Goal: Find specific page/section: Locate a particular part of the current website

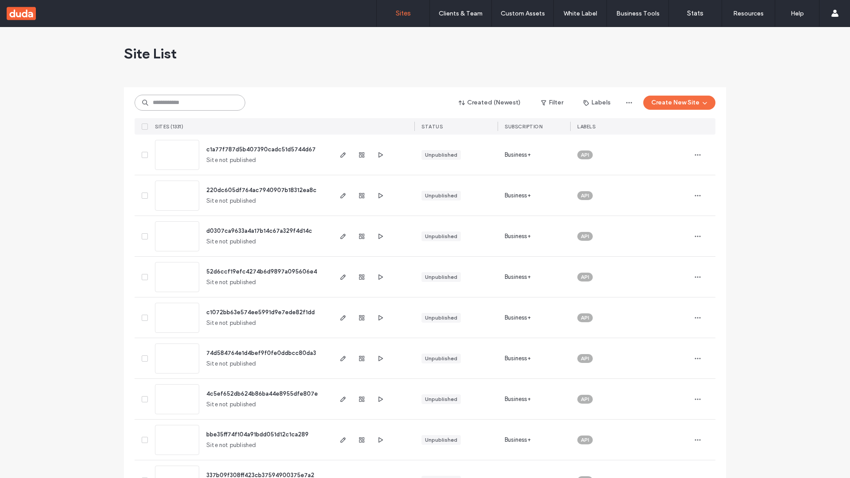
click at [190, 103] on input at bounding box center [190, 103] width 111 height 16
type input "**********"
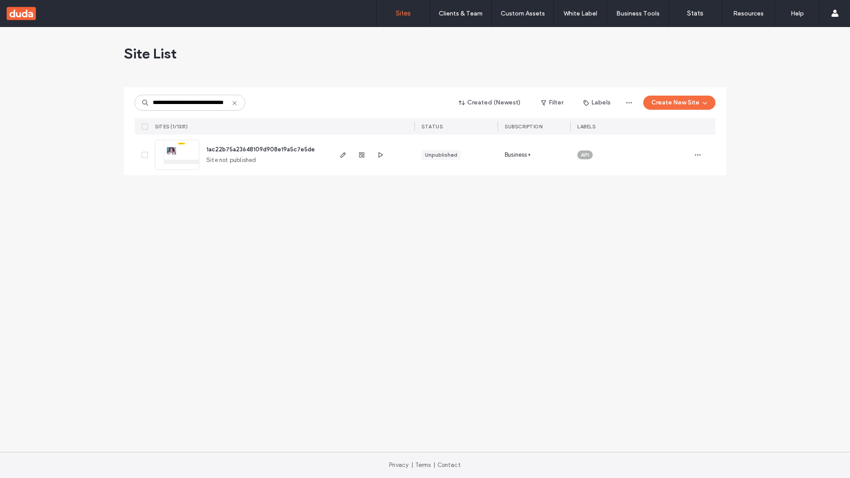
click at [261, 149] on span "1ac22b75a23648109d908e19a5c7e5de" at bounding box center [260, 149] width 108 height 7
